Goal: Information Seeking & Learning: Learn about a topic

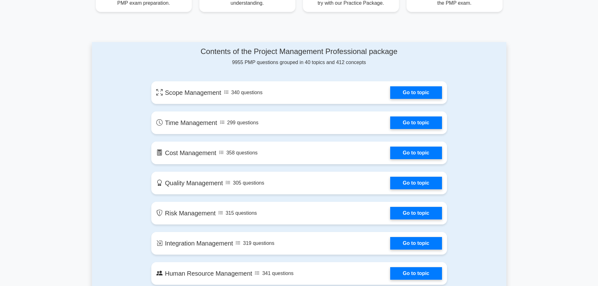
scroll to position [314, 0]
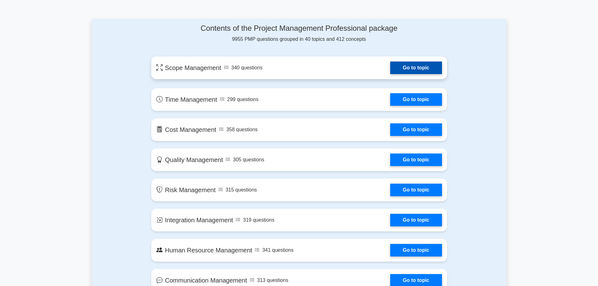
click at [431, 67] on link "Go to topic" at bounding box center [416, 68] width 52 height 13
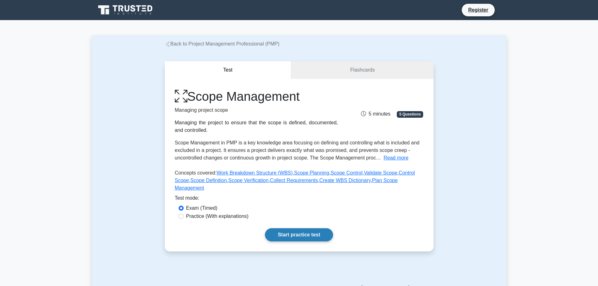
click at [311, 228] on link "Start practice test" at bounding box center [299, 234] width 68 height 13
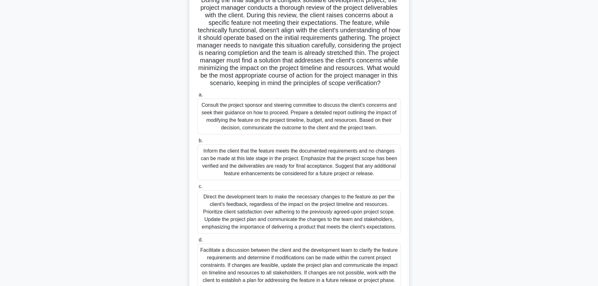
scroll to position [63, 0]
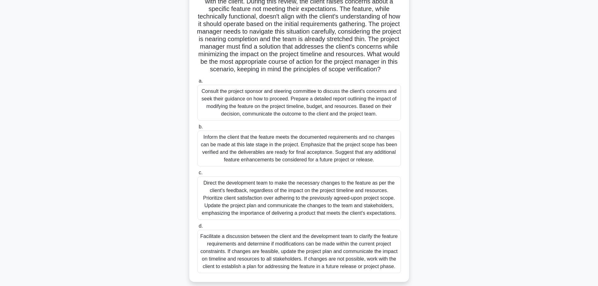
click at [380, 162] on div "Inform the client that the feature meets the documented requirements and no cha…" at bounding box center [300, 149] width 204 height 36
click at [198, 129] on input "b. Inform the client that the feature meets the documented requirements and no …" at bounding box center [198, 127] width 0 height 4
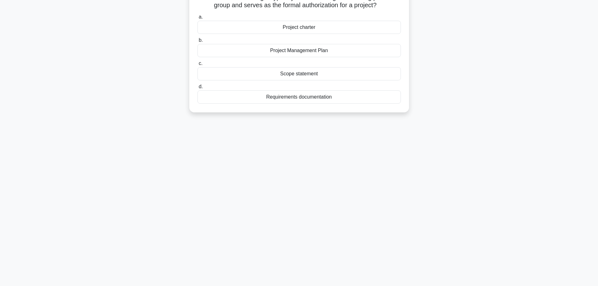
scroll to position [0, 0]
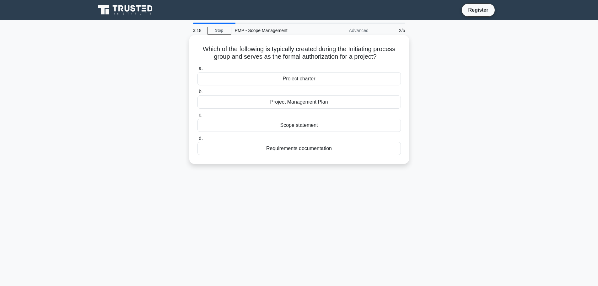
click at [328, 79] on div "Project charter" at bounding box center [300, 78] width 204 height 13
click at [198, 71] on input "a. Project charter" at bounding box center [198, 69] width 0 height 4
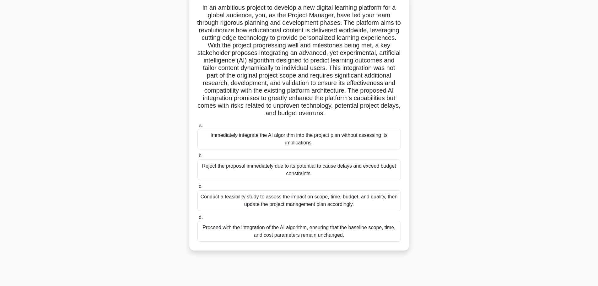
scroll to position [53, 0]
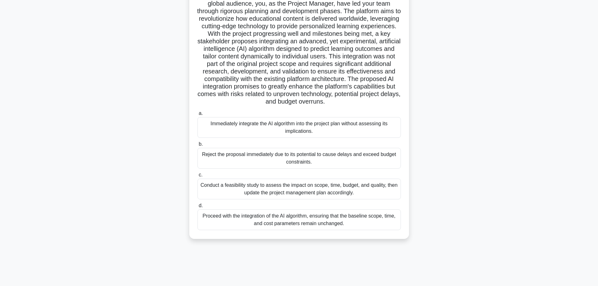
click at [335, 192] on div "Conduct a feasibility study to assess the impact on scope, time, budget, and qu…" at bounding box center [300, 189] width 204 height 21
click at [198, 177] on input "c. Conduct a feasibility study to assess the impact on scope, time, budget, and…" at bounding box center [198, 175] width 0 height 4
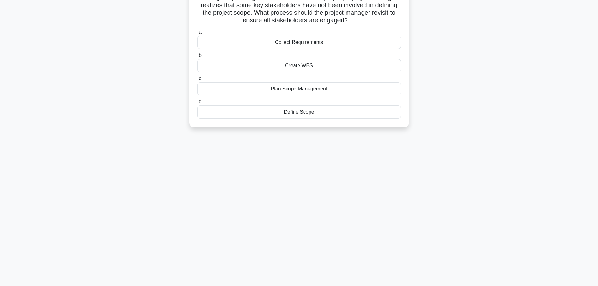
scroll to position [0, 0]
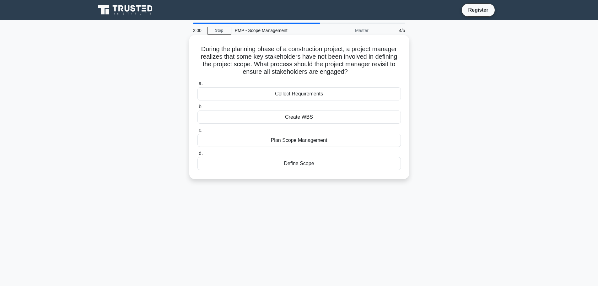
click at [313, 94] on div "Collect Requirements" at bounding box center [300, 93] width 204 height 13
click at [198, 86] on input "a. Collect Requirements" at bounding box center [198, 84] width 0 height 4
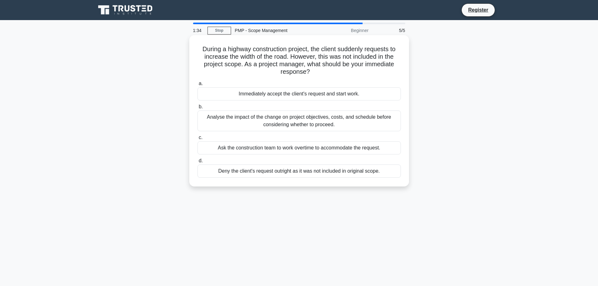
click at [322, 122] on div "Analyse the impact of the change on project objectives, costs, and schedule bef…" at bounding box center [300, 121] width 204 height 21
click at [198, 109] on input "b. Analyse the impact of the change on project objectives, costs, and schedule …" at bounding box center [198, 107] width 0 height 4
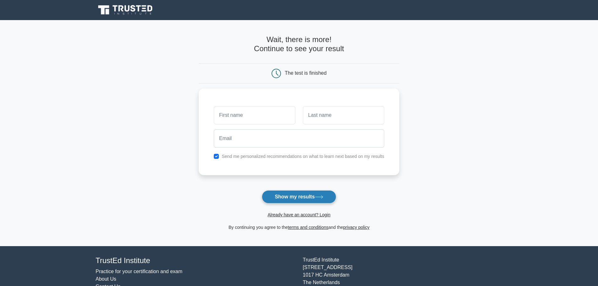
click at [331, 193] on button "Show my results" at bounding box center [299, 196] width 74 height 13
click at [282, 114] on input "text" at bounding box center [254, 114] width 81 height 18
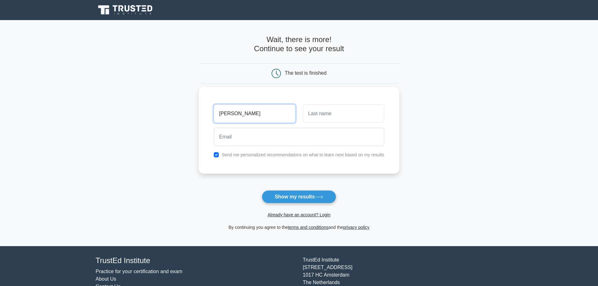
type input "Jens"
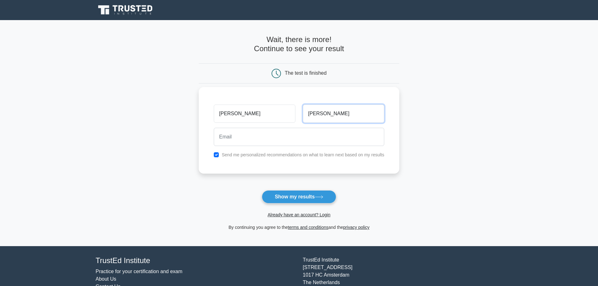
type input "Eickhoff"
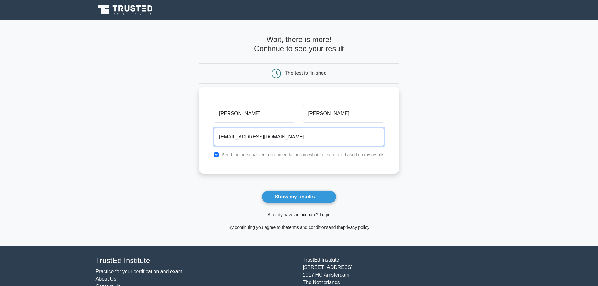
type input "je.fuerth@gmail.com"
click at [262, 190] on button "Show my results" at bounding box center [299, 196] width 74 height 13
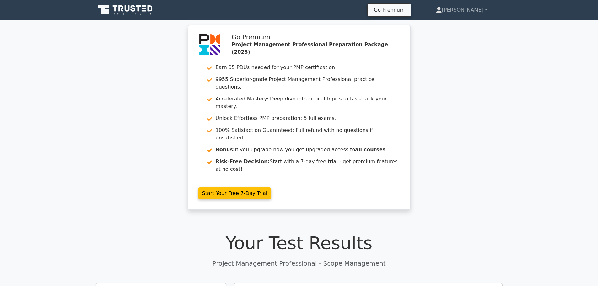
click at [140, 8] on icon at bounding box center [126, 10] width 60 height 12
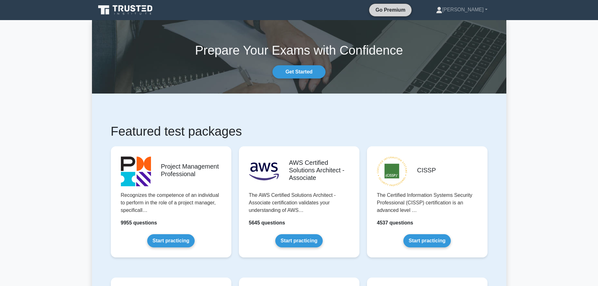
click at [409, 9] on link "Go Premium" at bounding box center [390, 10] width 37 height 8
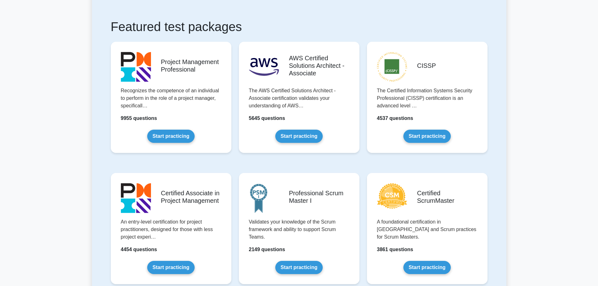
scroll to position [31, 0]
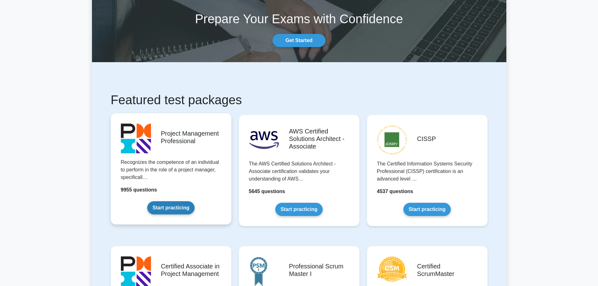
click at [184, 201] on link "Start practicing" at bounding box center [170, 207] width 47 height 13
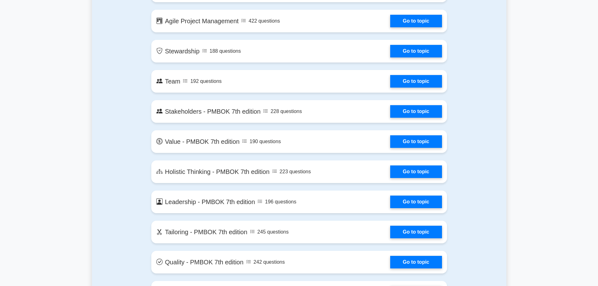
scroll to position [1351, 0]
